Goal: Information Seeking & Learning: Compare options

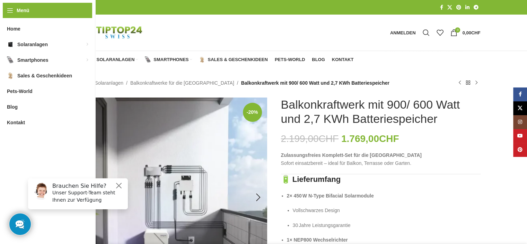
click at [176, 188] on img "1 / 4" at bounding box center [168, 197] width 200 height 200
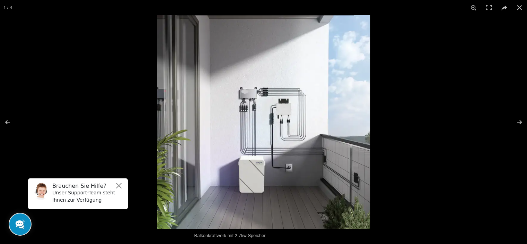
click at [246, 100] on img at bounding box center [263, 121] width 213 height 213
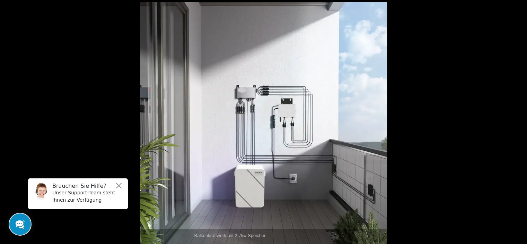
click at [246, 100] on img at bounding box center [263, 125] width 247 height 247
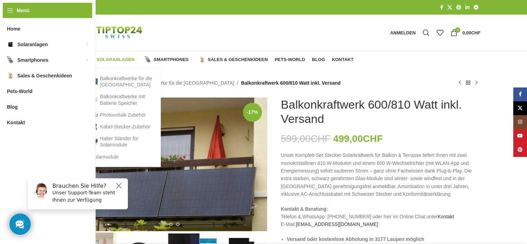
click at [117, 58] on span "Solaranlagen" at bounding box center [116, 60] width 38 height 6
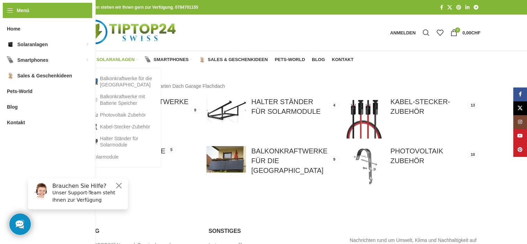
click at [113, 56] on link "Solaranlagen" at bounding box center [113, 60] width 50 height 14
click at [113, 95] on link "Balkonkraftwerke mit Batterie Speicher" at bounding box center [122, 99] width 62 height 18
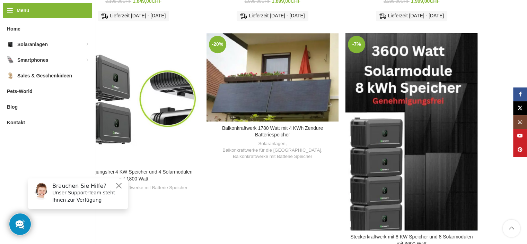
scroll to position [541, 0]
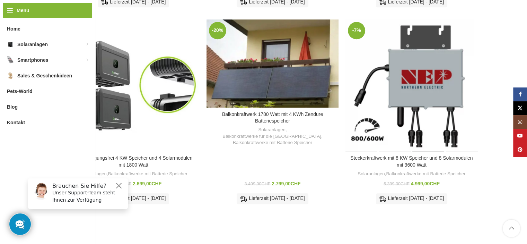
click at [414, 89] on div "Steckerkraftwerk mit 8 KW Speicher und 8 Solarmodulen mit 3600 Watt" at bounding box center [428, 85] width 33 height 132
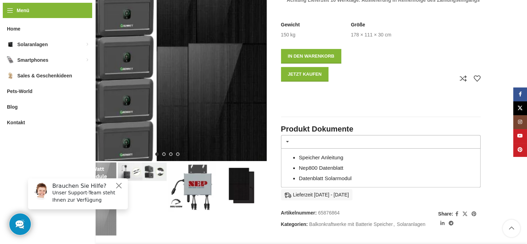
scroll to position [263, 0]
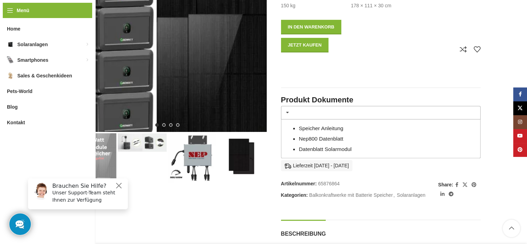
click at [137, 141] on img "2 / 4" at bounding box center [142, 142] width 49 height 18
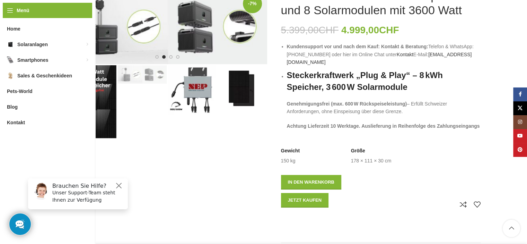
scroll to position [111, 0]
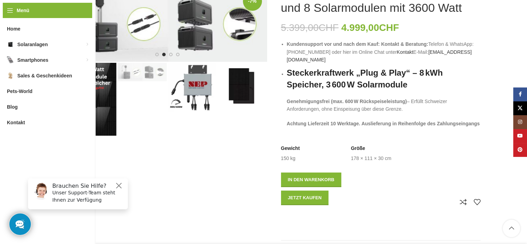
click at [132, 72] on img "2 / 4" at bounding box center [142, 72] width 49 height 18
click at [159, 73] on img "2 / 4" at bounding box center [142, 72] width 49 height 18
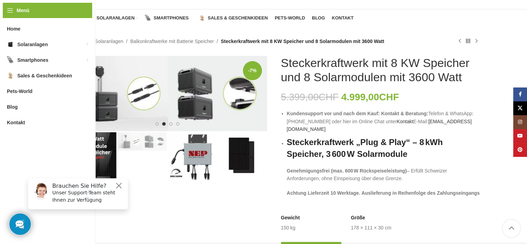
scroll to position [55, 0]
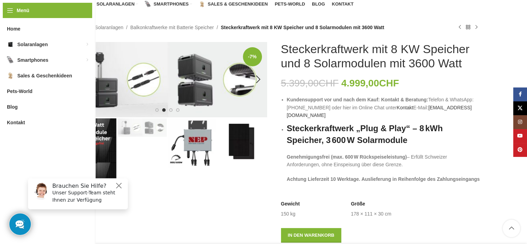
click at [93, 88] on img "2 / 4" at bounding box center [168, 79] width 200 height 75
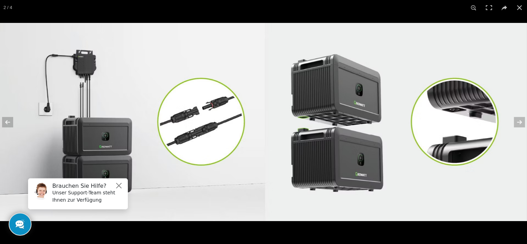
click at [86, 91] on img at bounding box center [263, 122] width 527 height 198
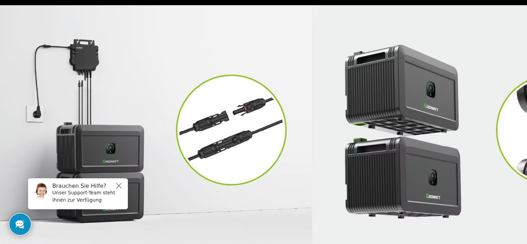
scroll to position [28, 0]
